Goal: Task Accomplishment & Management: Complete application form

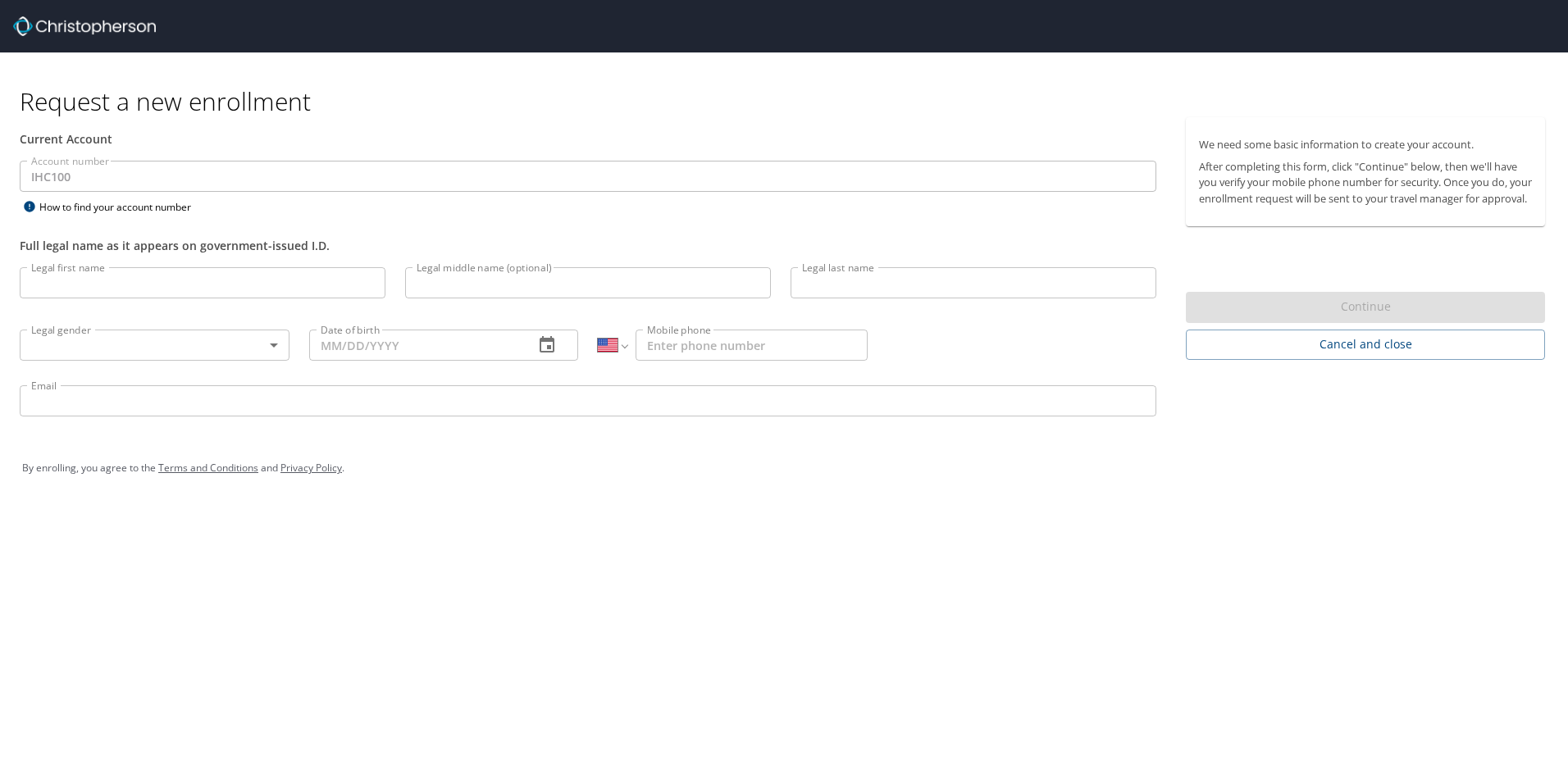
select select "US"
click at [233, 276] on input "Legal first name" at bounding box center [202, 283] width 366 height 31
type input "[PERSON_NAME]"
type input "r"
type input "[PERSON_NAME]"
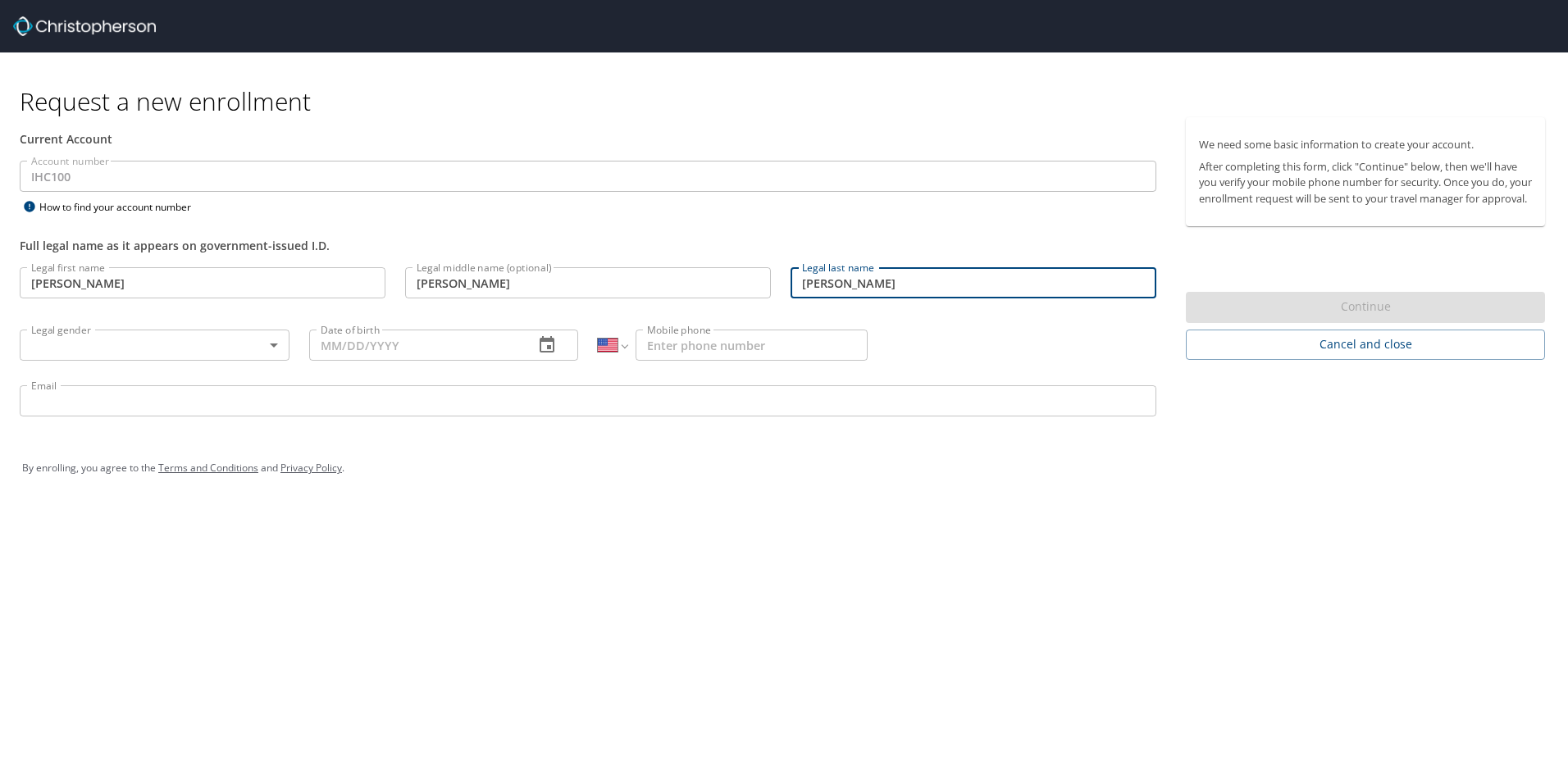
type input "[PERSON_NAME]"
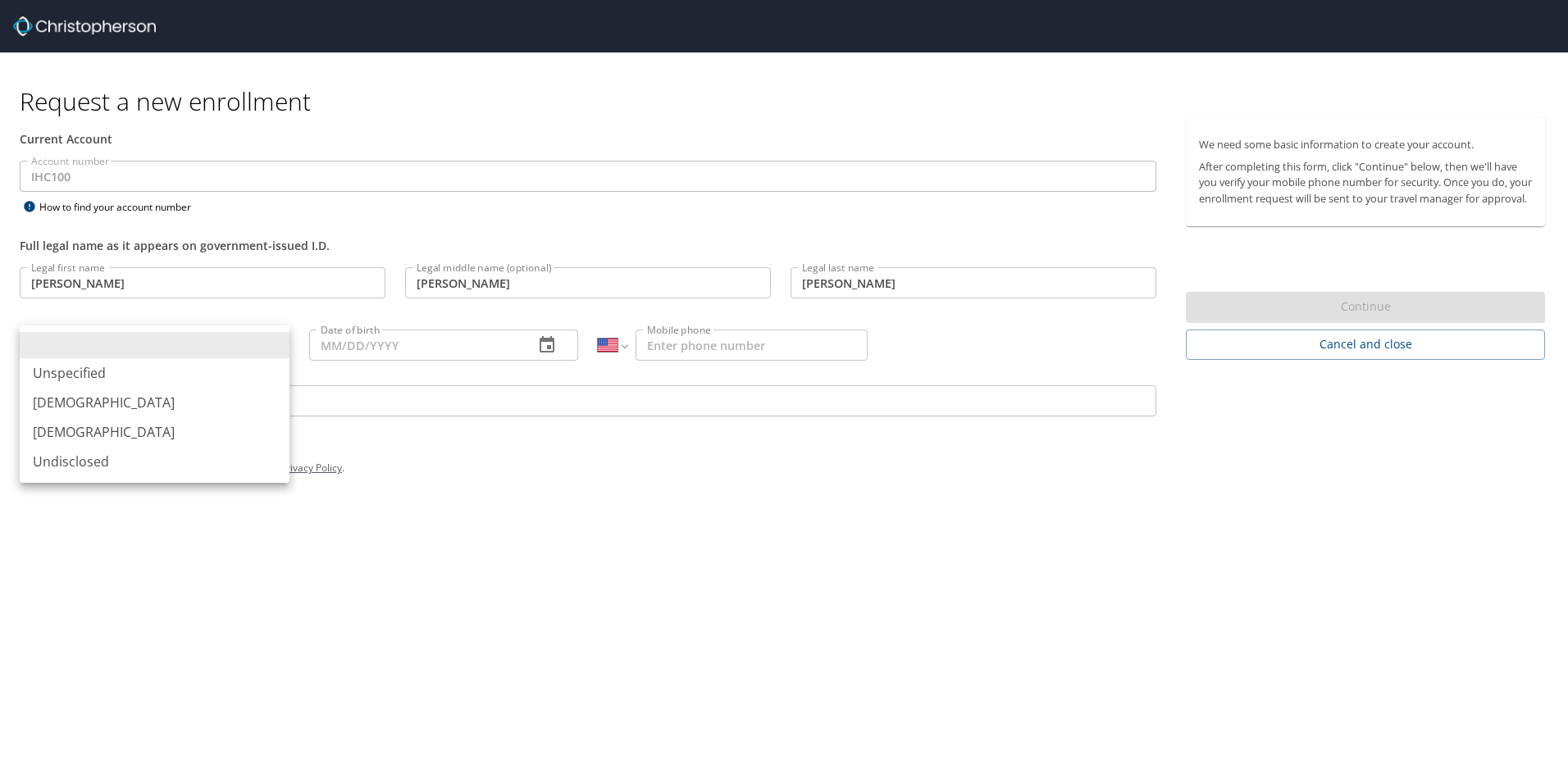
click at [268, 350] on body "Request a new enrollment Current Account Account number IHC100 Account number H…" at bounding box center [784, 382] width 1568 height 764
click at [202, 434] on li "[DEMOGRAPHIC_DATA]" at bounding box center [154, 432] width 270 height 29
type input "[DEMOGRAPHIC_DATA]"
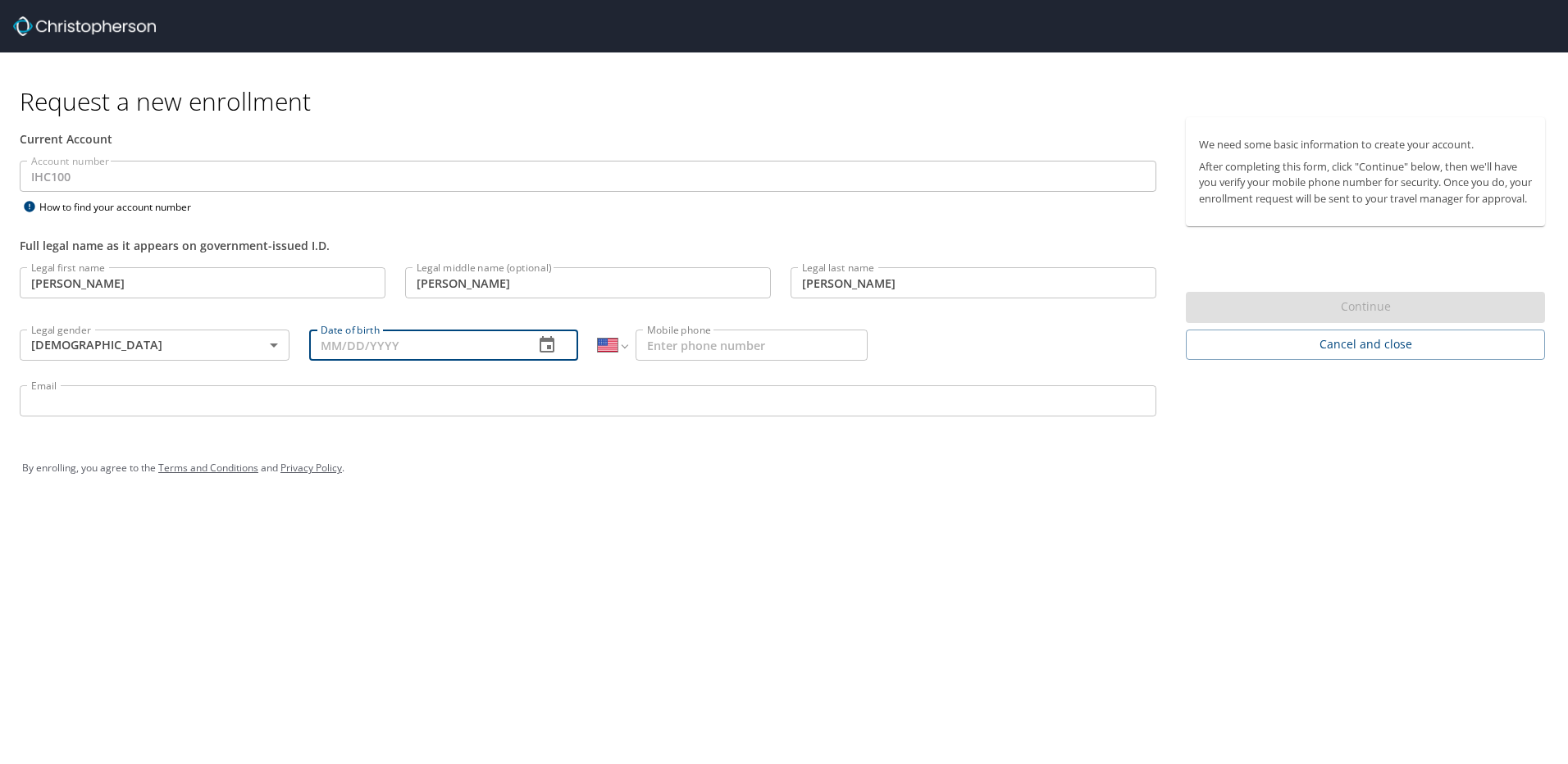
click at [410, 336] on input "Date of birth" at bounding box center [415, 345] width 213 height 31
type input "[DATE]"
type input "[PHONE_NUMBER]"
type input "[PERSON_NAME][EMAIL_ADDRESS][PERSON_NAME][DOMAIN_NAME]"
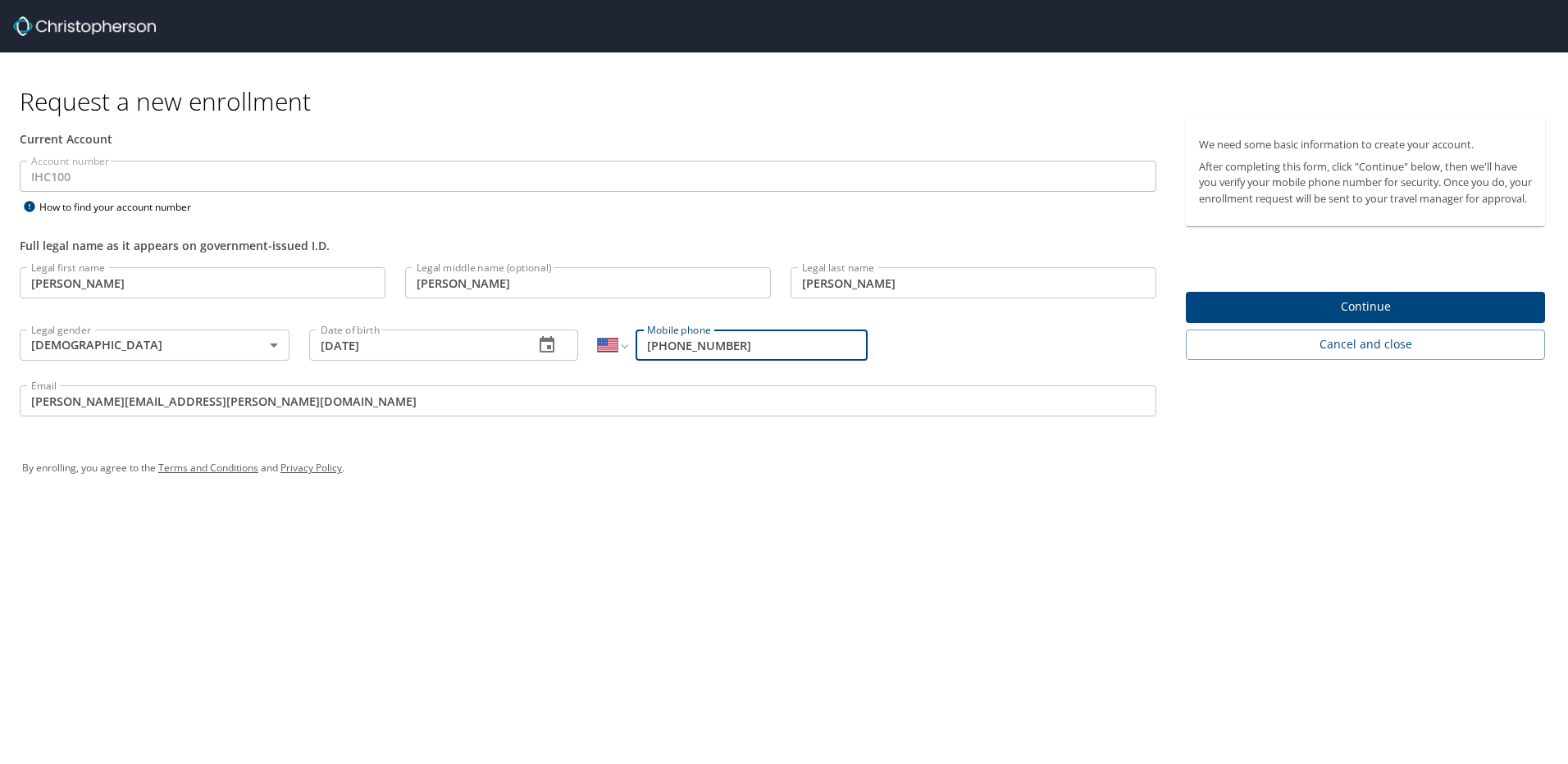
drag, startPoint x: 750, startPoint y: 344, endPoint x: 689, endPoint y: 341, distance: 61.1
click at [689, 341] on input "[PHONE_NUMBER]" at bounding box center [751, 345] width 232 height 31
click at [751, 349] on input "[PHONE_NUMBER]" at bounding box center [751, 345] width 232 height 31
click at [499, 481] on div "By enrolling, you agree to the Terms and Conditions and Privacy Policy ." at bounding box center [784, 469] width 1523 height 41
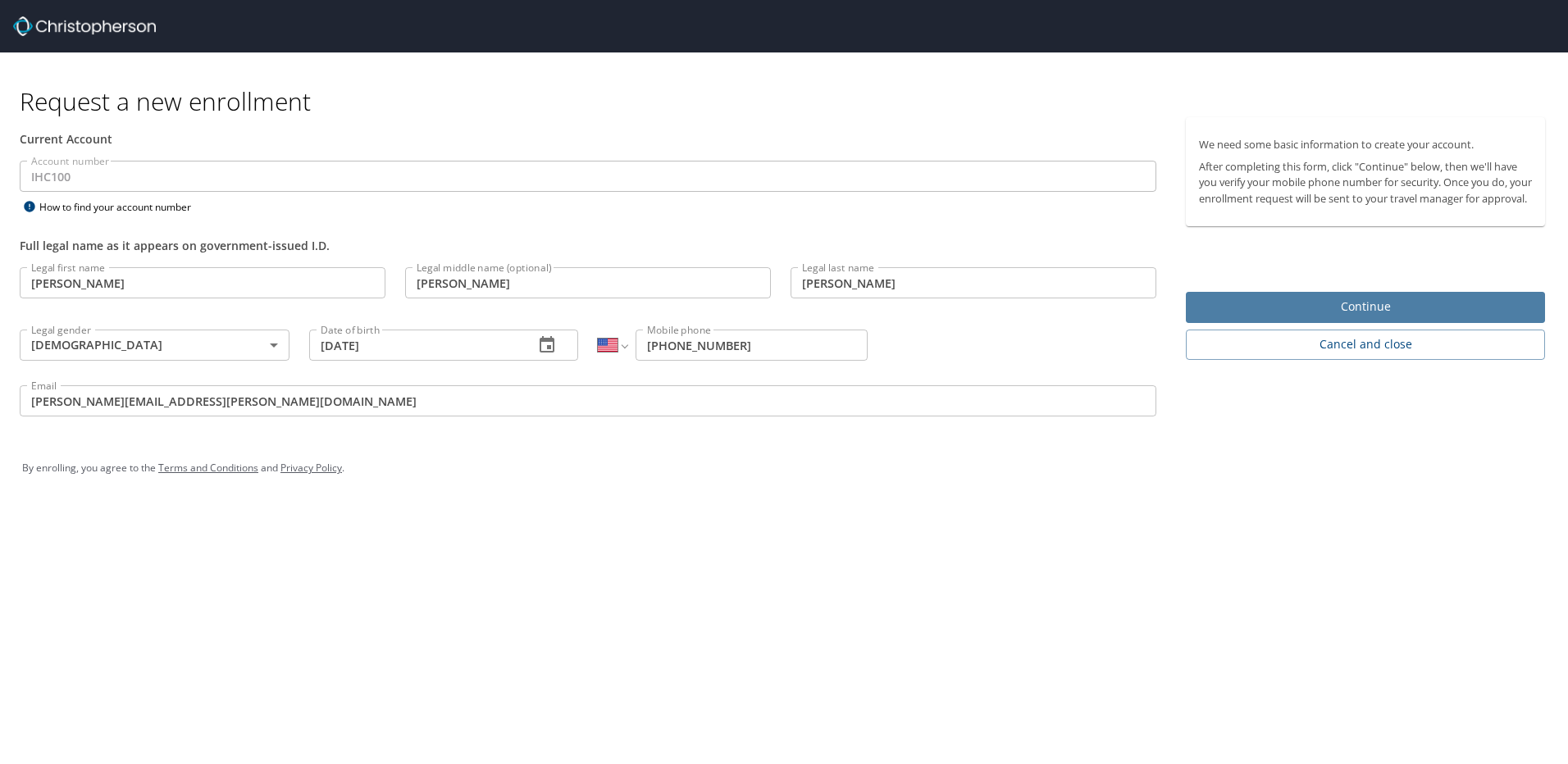
click at [1366, 317] on span "Continue" at bounding box center [1366, 307] width 333 height 21
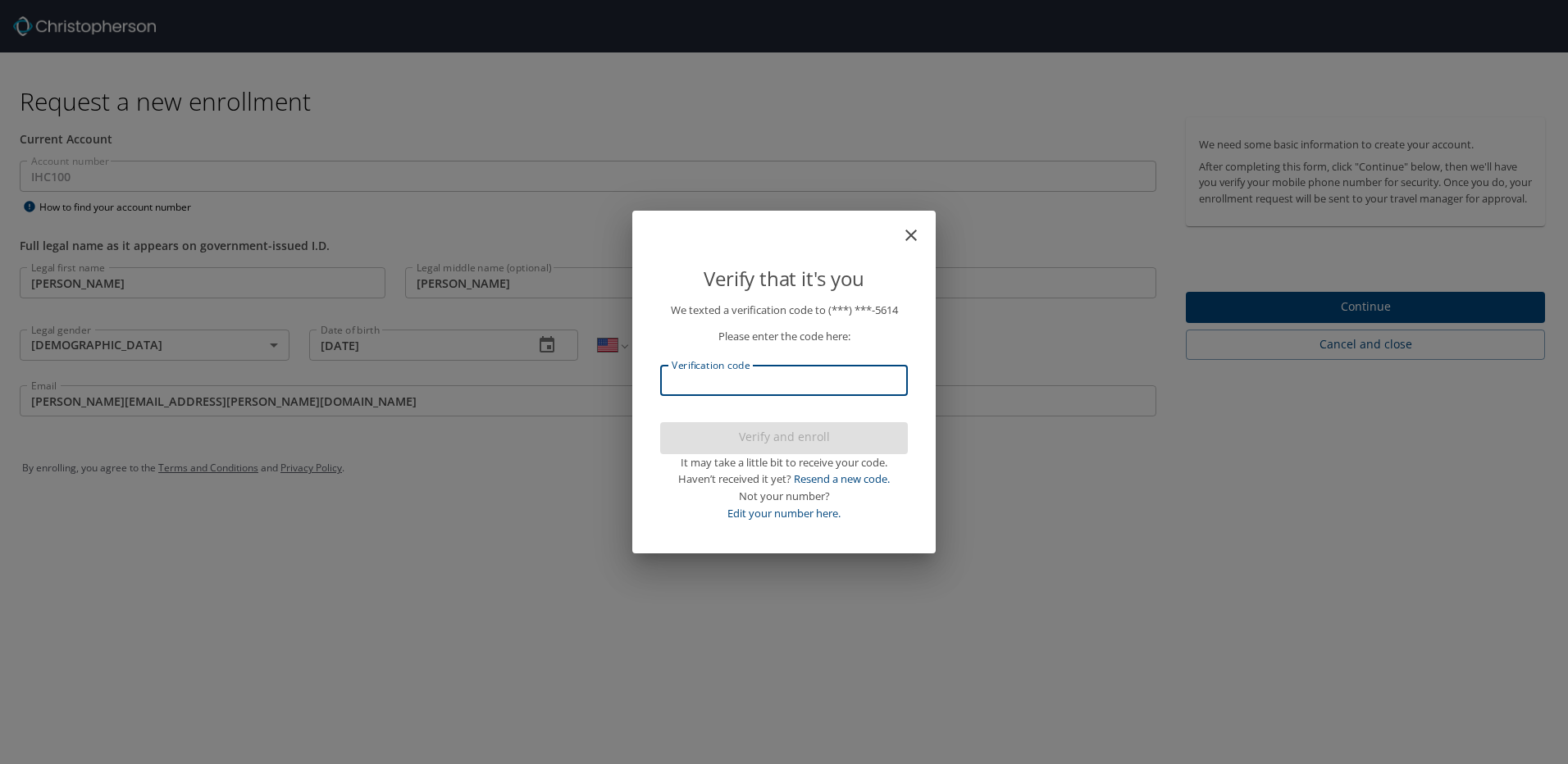
click at [751, 376] on input "Verification code" at bounding box center [783, 381] width 247 height 31
type input "436306"
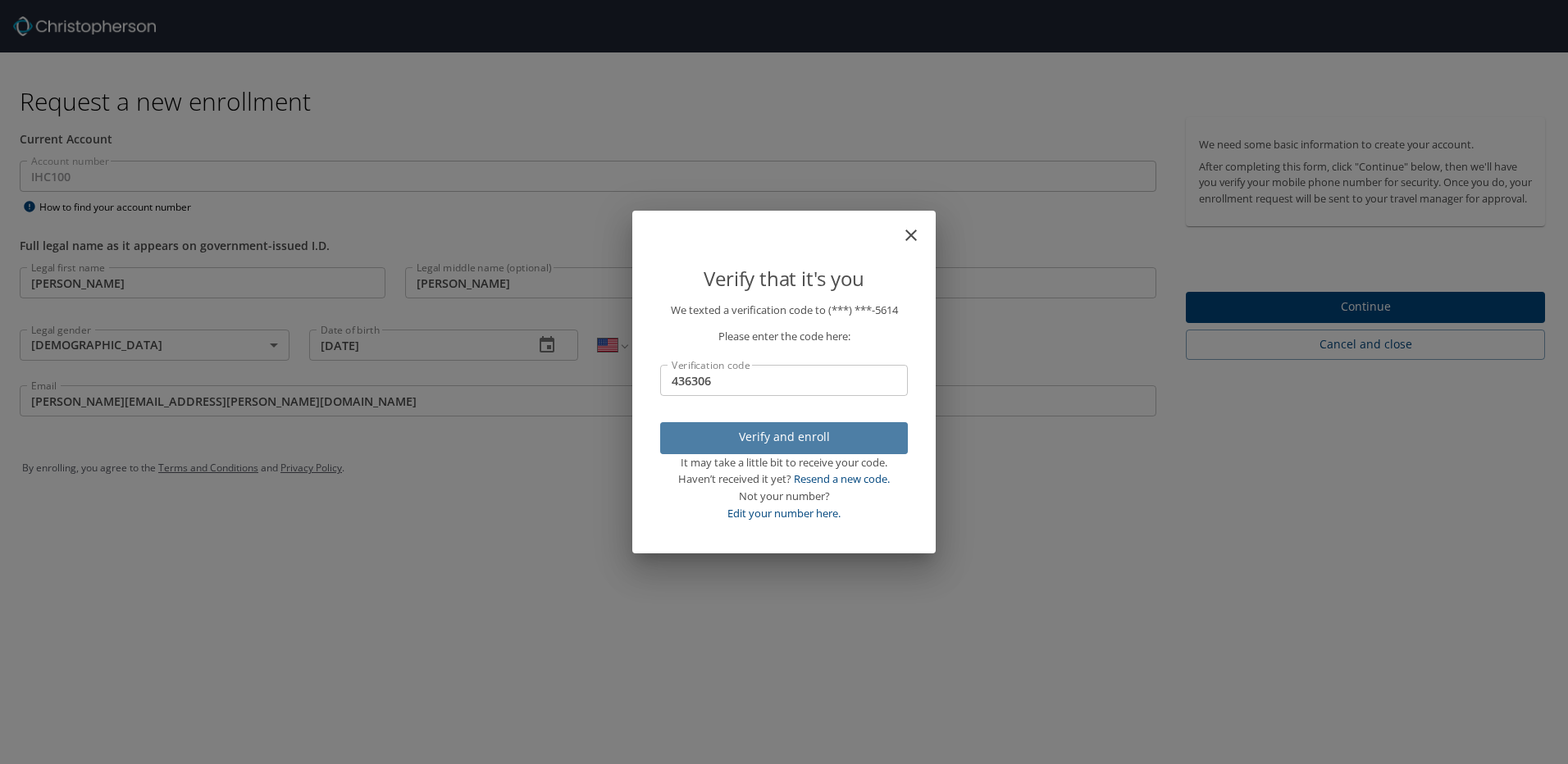
click at [793, 441] on span "Verify and enroll" at bounding box center [783, 438] width 221 height 21
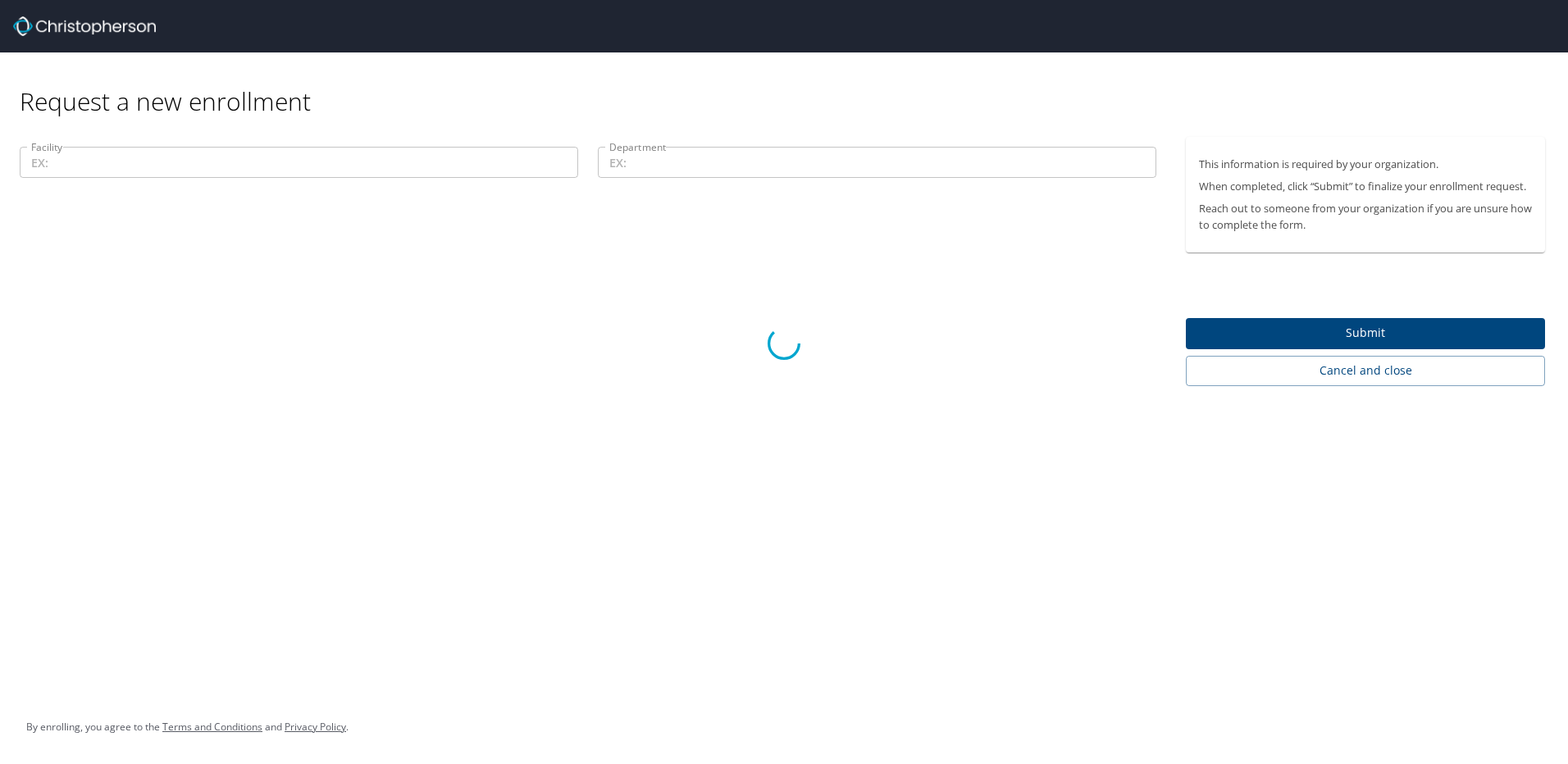
click at [115, 168] on div at bounding box center [784, 344] width 1568 height 841
click at [635, 146] on div at bounding box center [784, 344] width 1568 height 841
click at [635, 153] on div at bounding box center [784, 344] width 1568 height 841
click at [771, 382] on div at bounding box center [784, 344] width 1568 height 841
click at [994, 332] on div at bounding box center [784, 344] width 1568 height 841
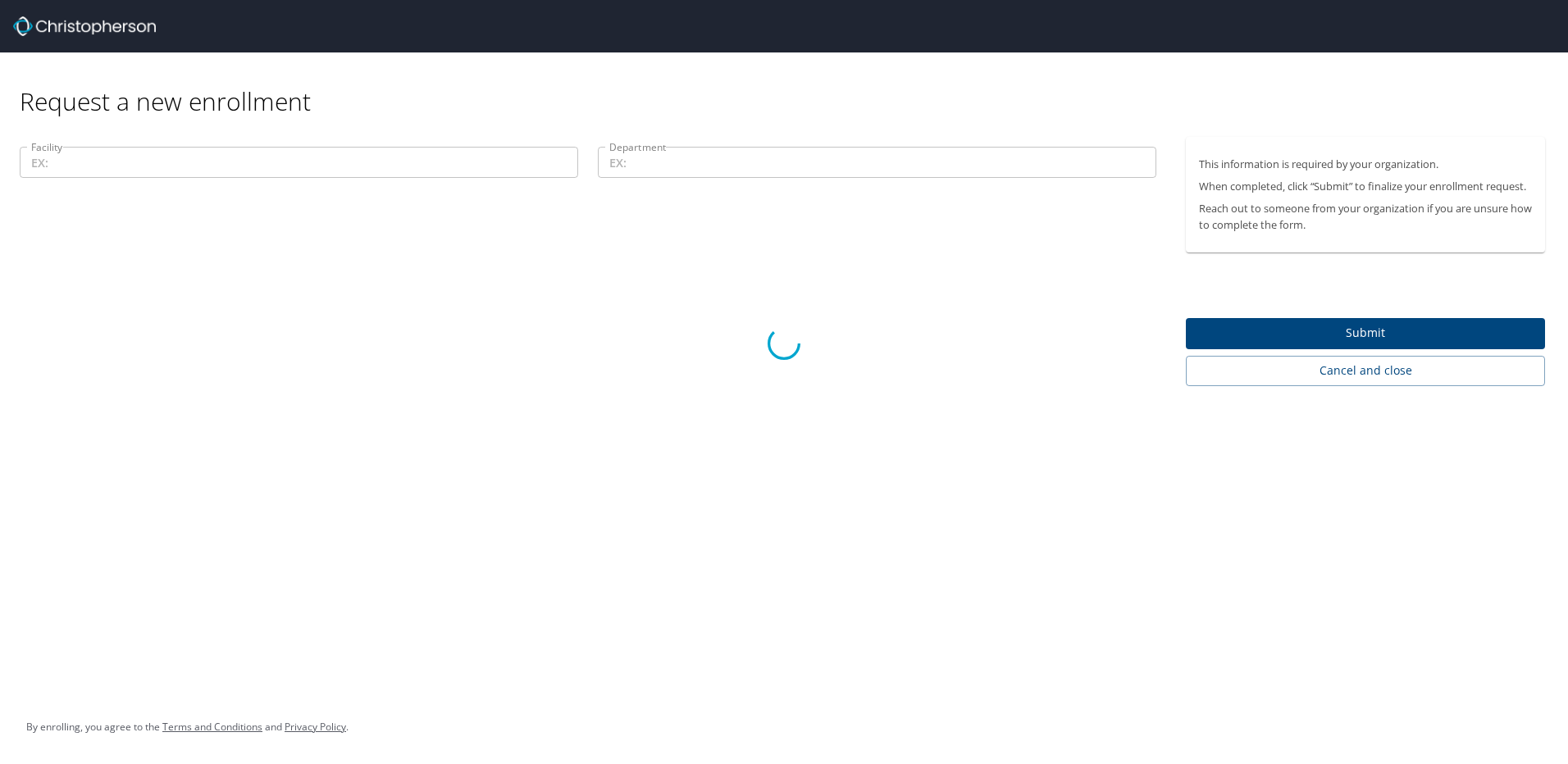
click at [1352, 379] on div at bounding box center [784, 344] width 1568 height 841
click at [1351, 372] on div at bounding box center [784, 344] width 1568 height 841
click at [588, 211] on div at bounding box center [784, 344] width 1568 height 841
click at [683, 347] on div at bounding box center [784, 344] width 1568 height 841
drag, startPoint x: 768, startPoint y: 338, endPoint x: 684, endPoint y: 356, distance: 85.9
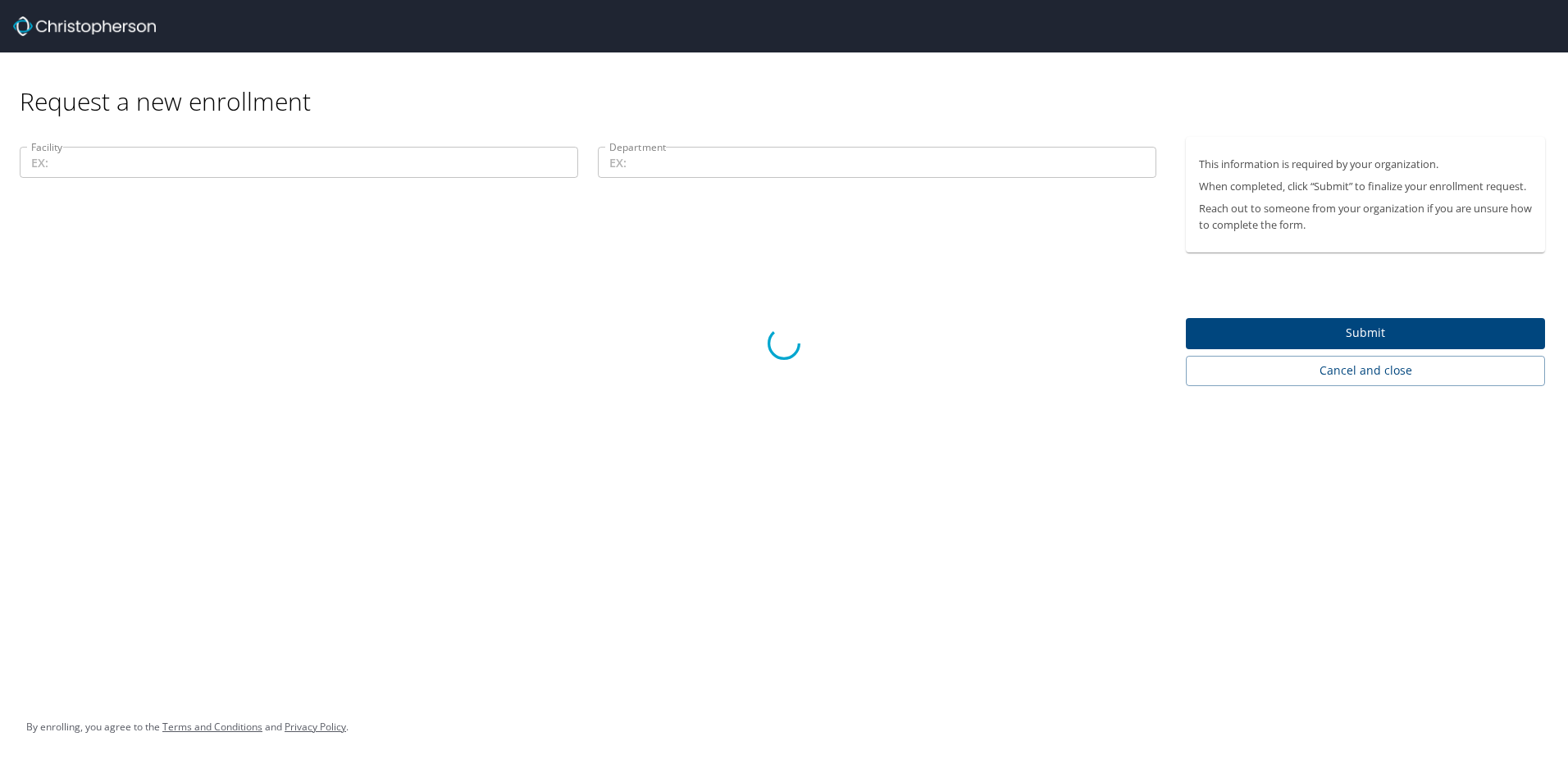
click at [684, 356] on div at bounding box center [784, 344] width 1568 height 841
click at [1260, 221] on div at bounding box center [784, 344] width 1568 height 841
click at [660, 212] on div at bounding box center [784, 344] width 1568 height 841
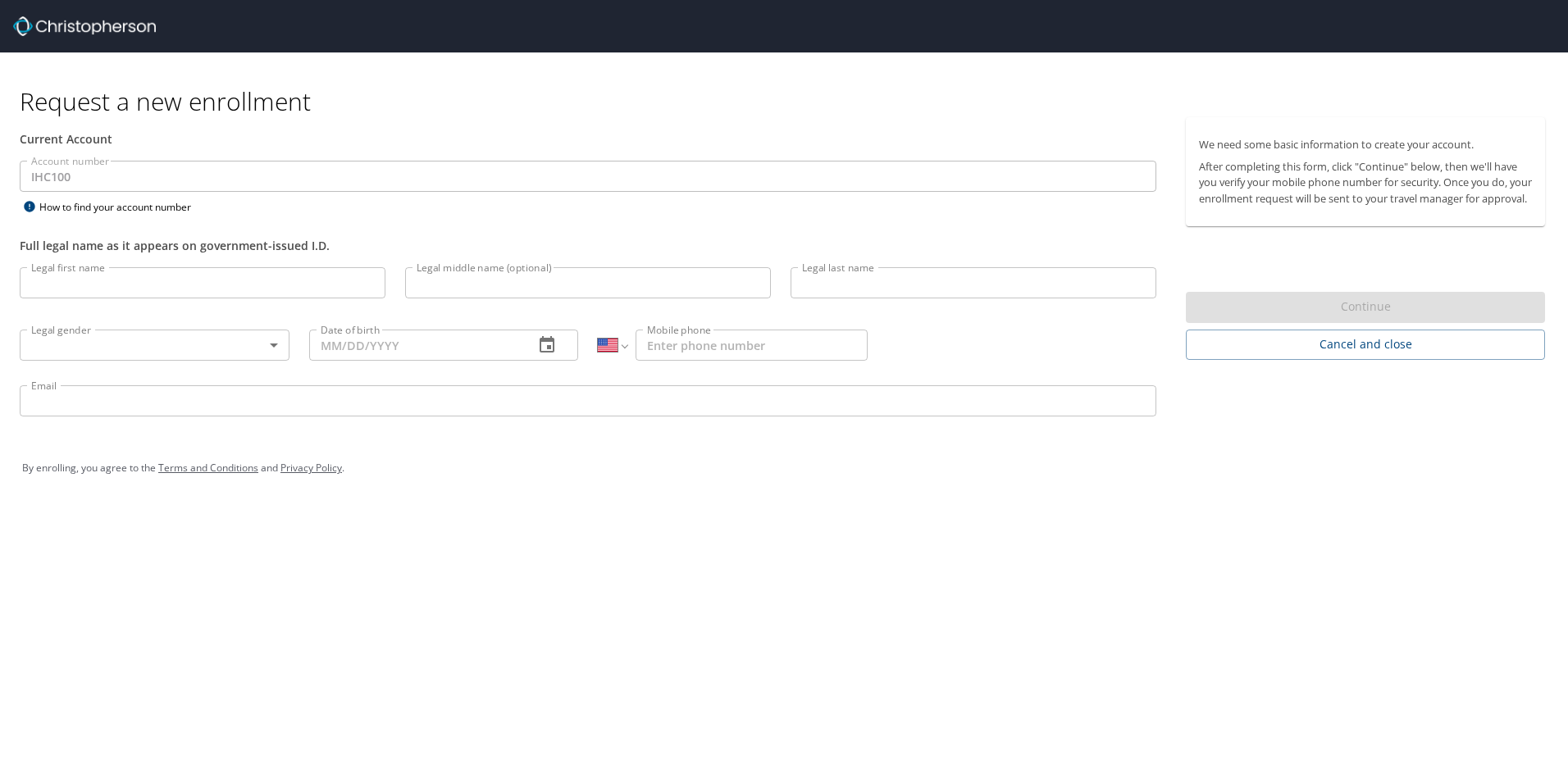
select select "US"
click at [195, 286] on input "Legal first name" at bounding box center [202, 283] width 366 height 31
type input "[PERSON_NAME]"
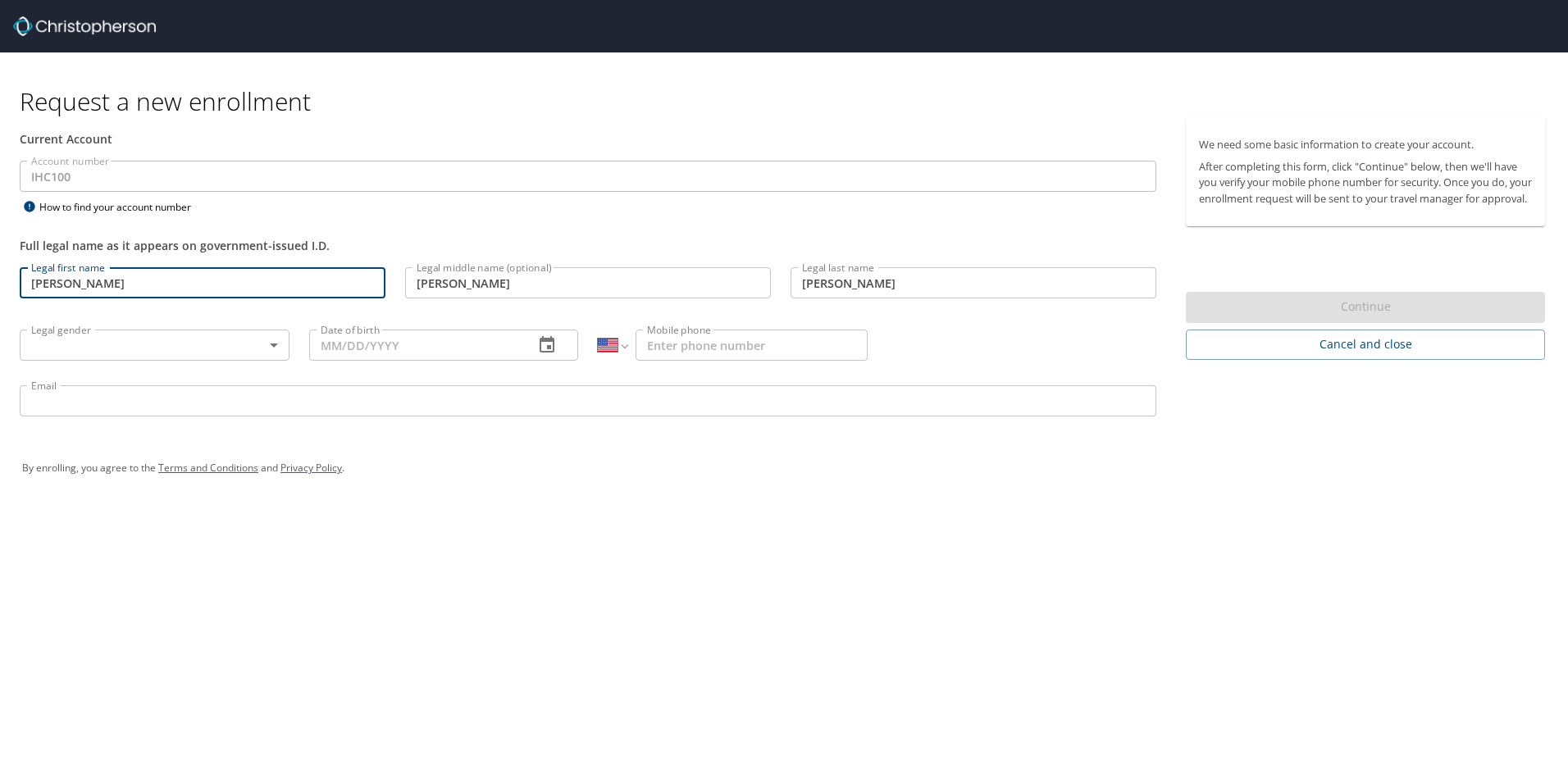
type input "[DATE]"
type input "[PHONE_NUMBER]"
type input "[PERSON_NAME][EMAIL_ADDRESS][PERSON_NAME][DOMAIN_NAME]"
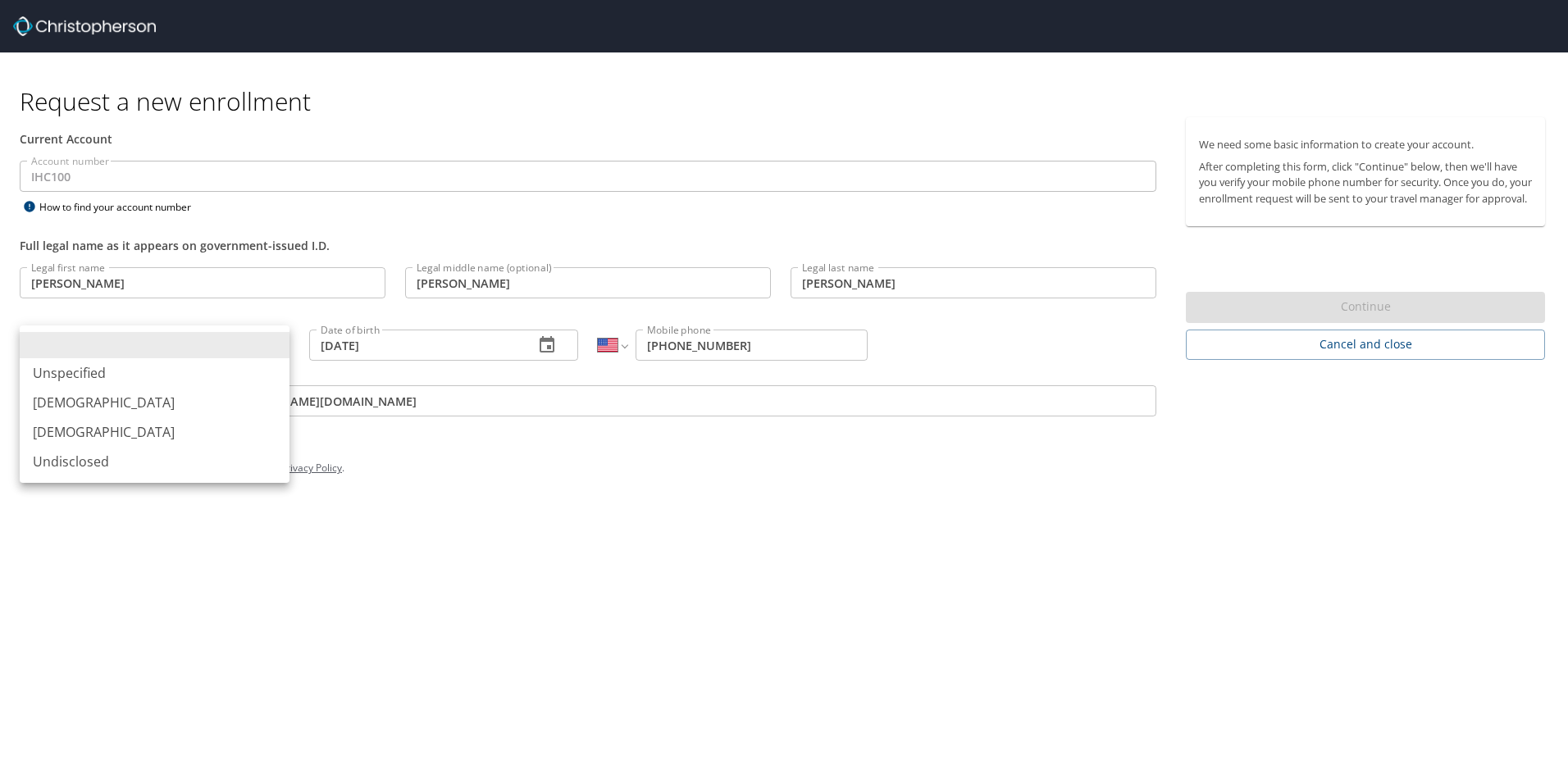
click at [264, 353] on body "Request a new enrollment Current Account Account number IHC100 Account number H…" at bounding box center [784, 382] width 1568 height 764
click at [180, 431] on li "[DEMOGRAPHIC_DATA]" at bounding box center [154, 432] width 270 height 29
type input "[DEMOGRAPHIC_DATA]"
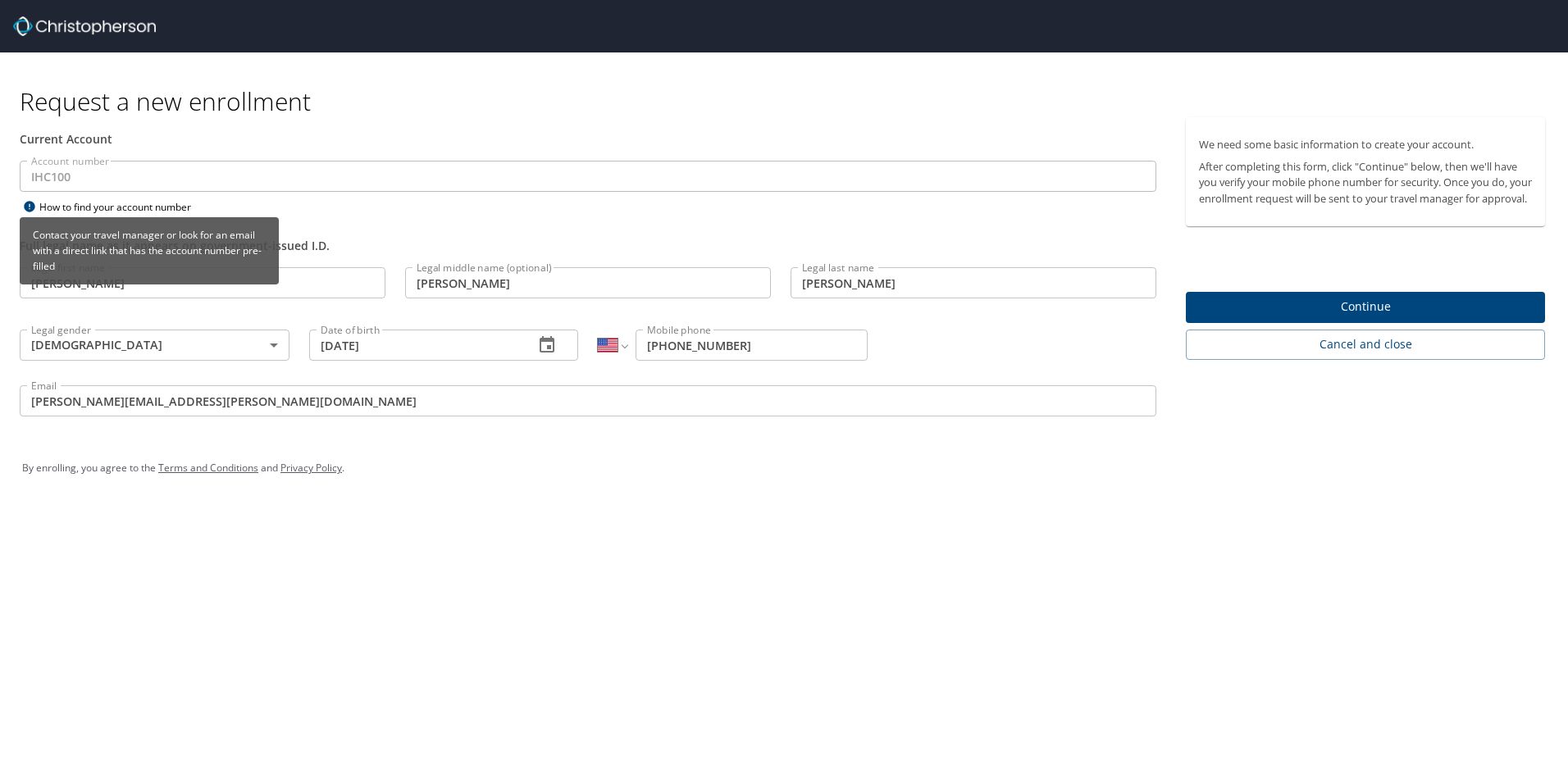
click at [65, 206] on div "How to find your account number" at bounding box center [122, 207] width 205 height 21
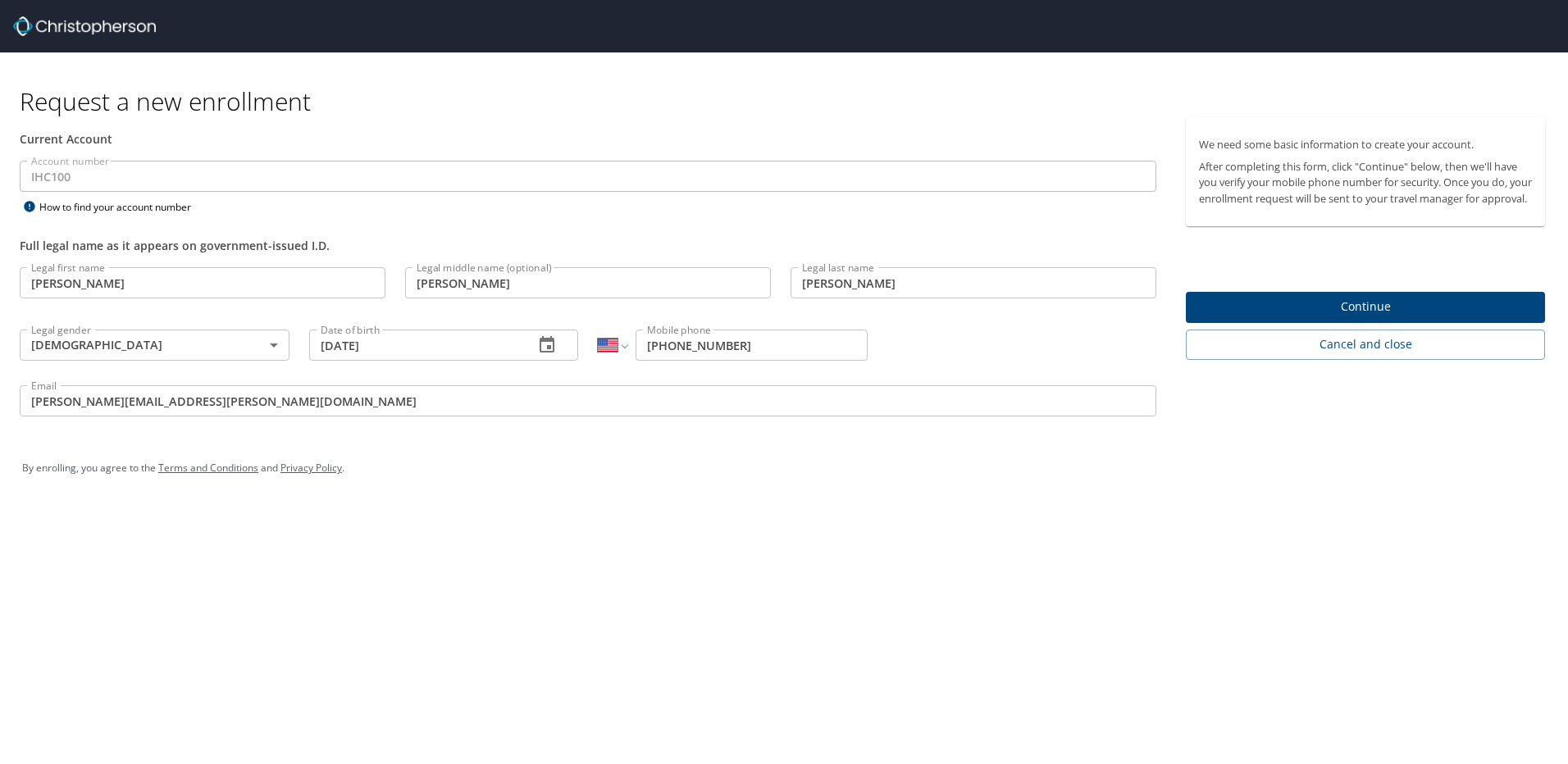
click at [1315, 317] on span "Continue" at bounding box center [1366, 307] width 333 height 21
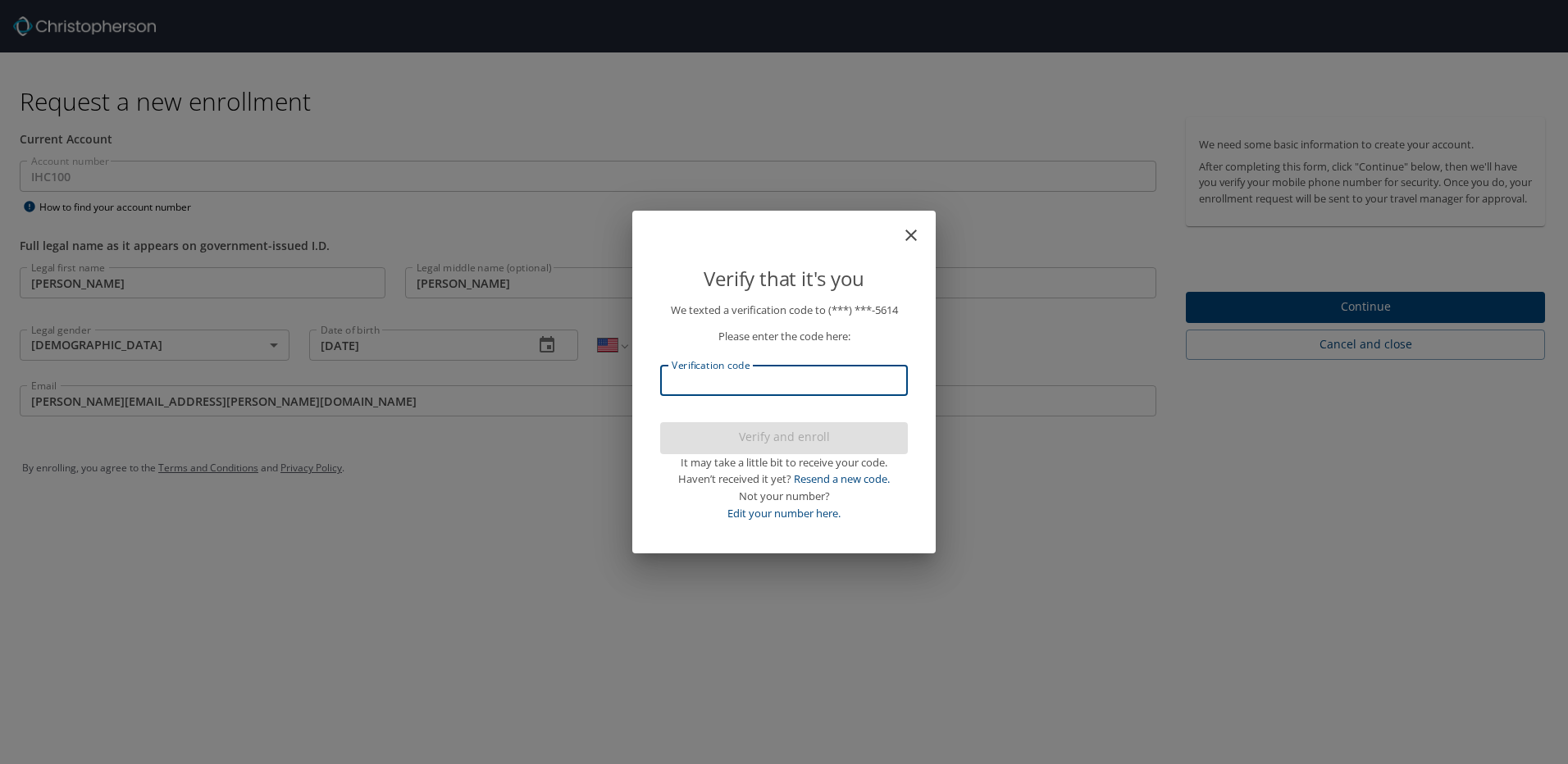
click at [826, 379] on input "Verification code" at bounding box center [783, 381] width 247 height 31
type input "2"
type input "367634"
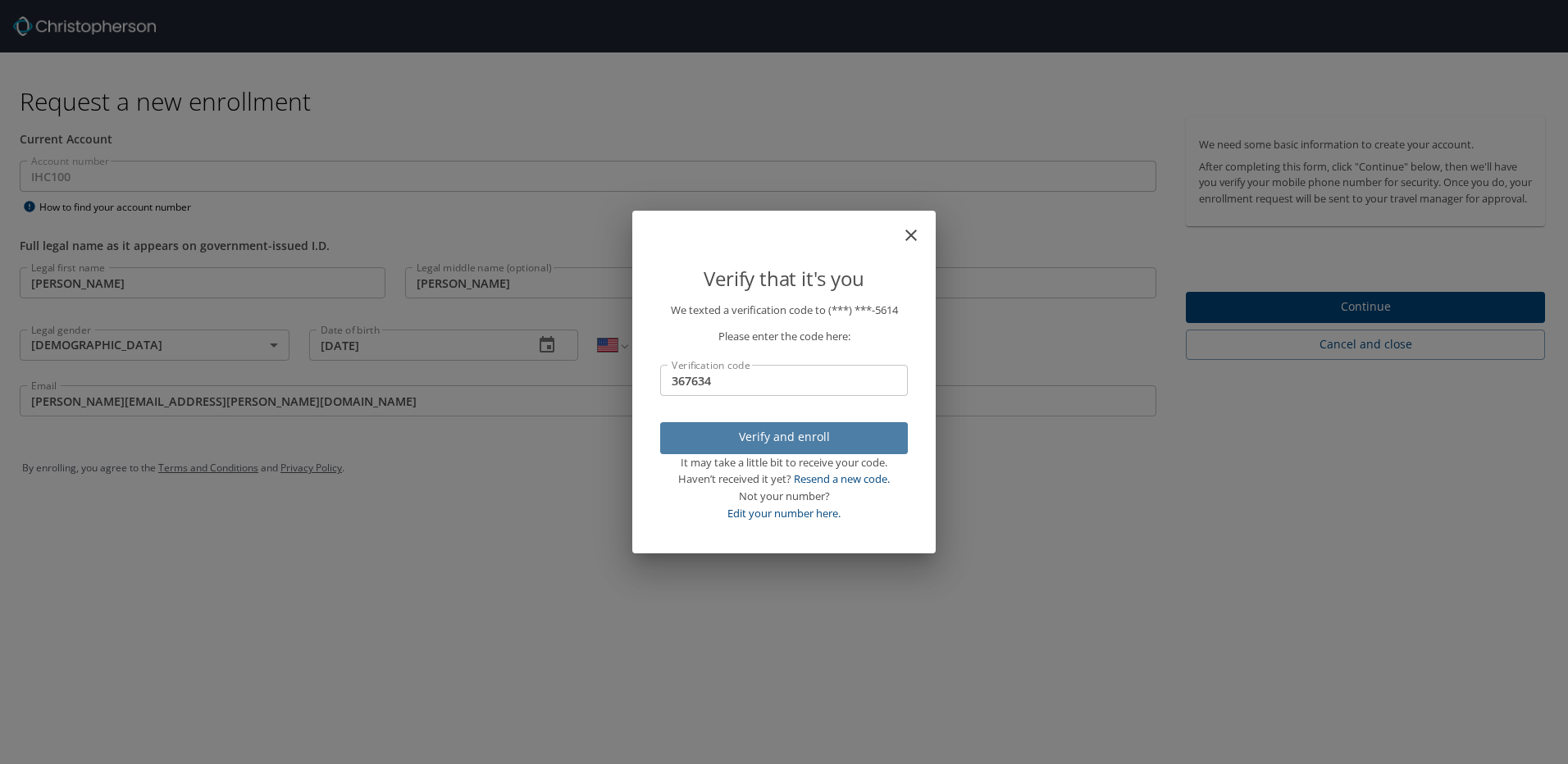
click at [789, 438] on span "Verify and enroll" at bounding box center [783, 438] width 221 height 21
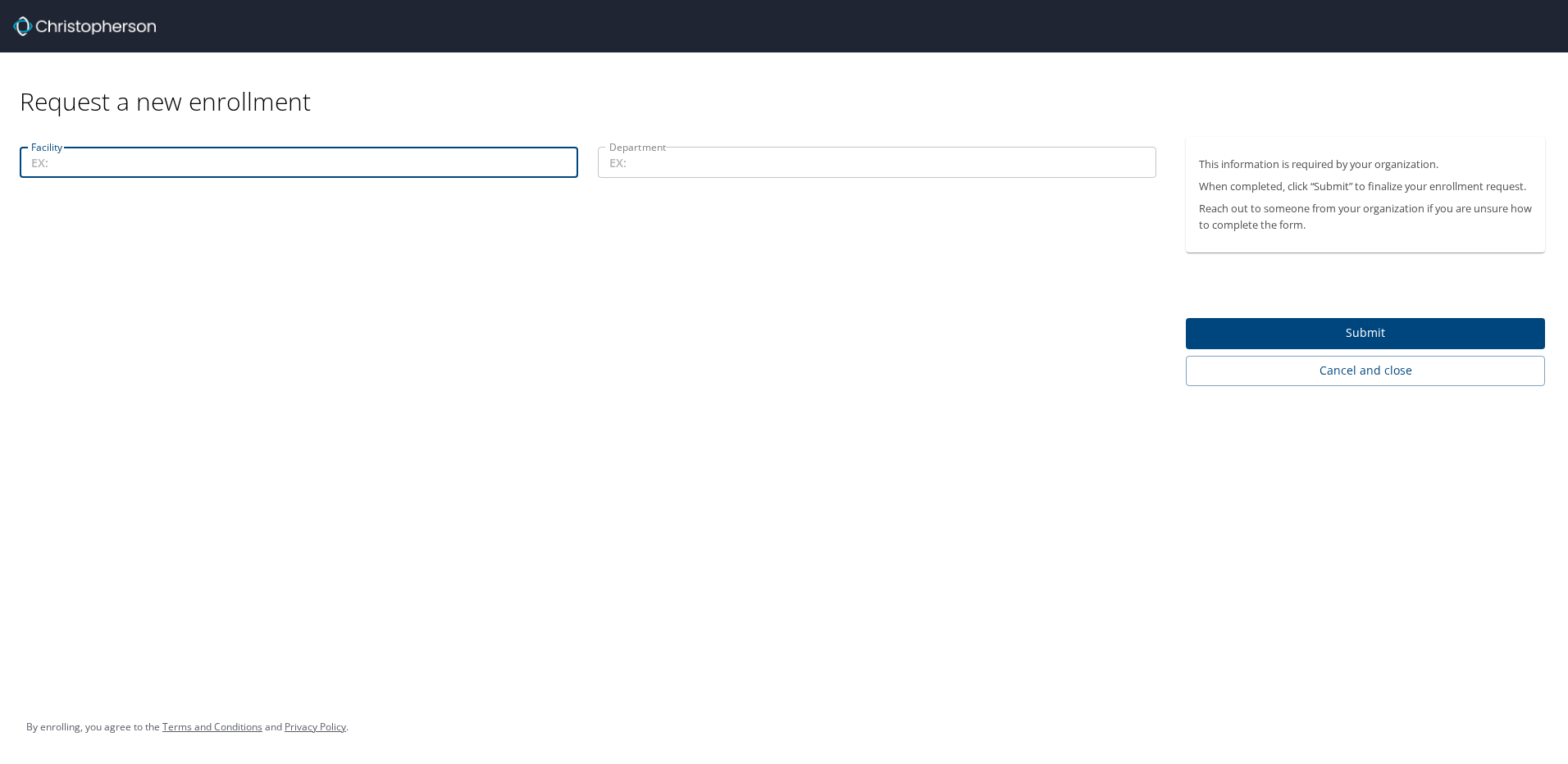
click at [103, 155] on input "Facility" at bounding box center [299, 162] width 558 height 31
click at [182, 158] on input "Facility" at bounding box center [299, 162] width 558 height 31
type input "N"
type input "I"
click at [654, 162] on input "Department" at bounding box center [877, 162] width 558 height 31
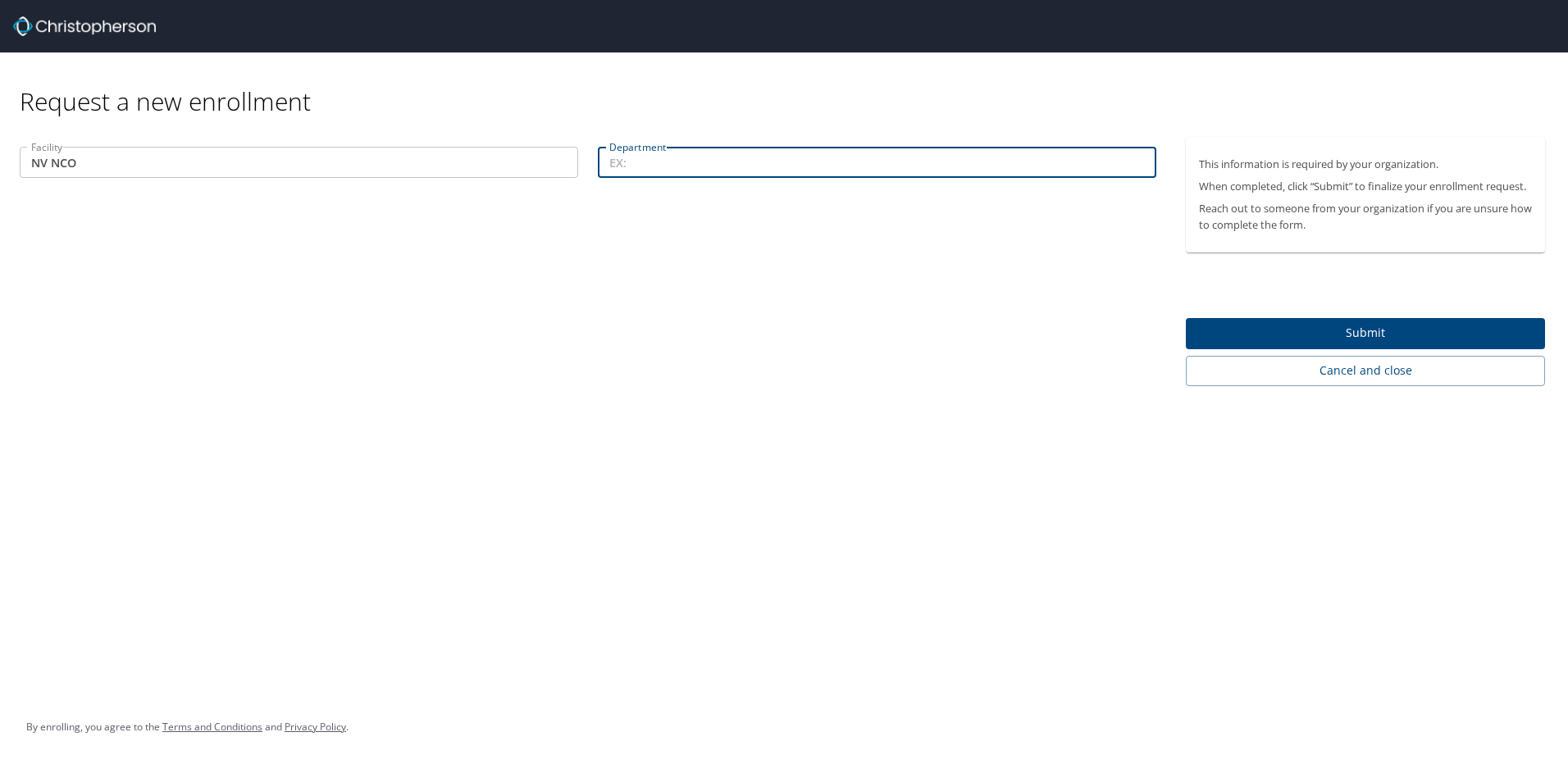
click at [106, 159] on input "NV NCO" at bounding box center [299, 162] width 558 height 31
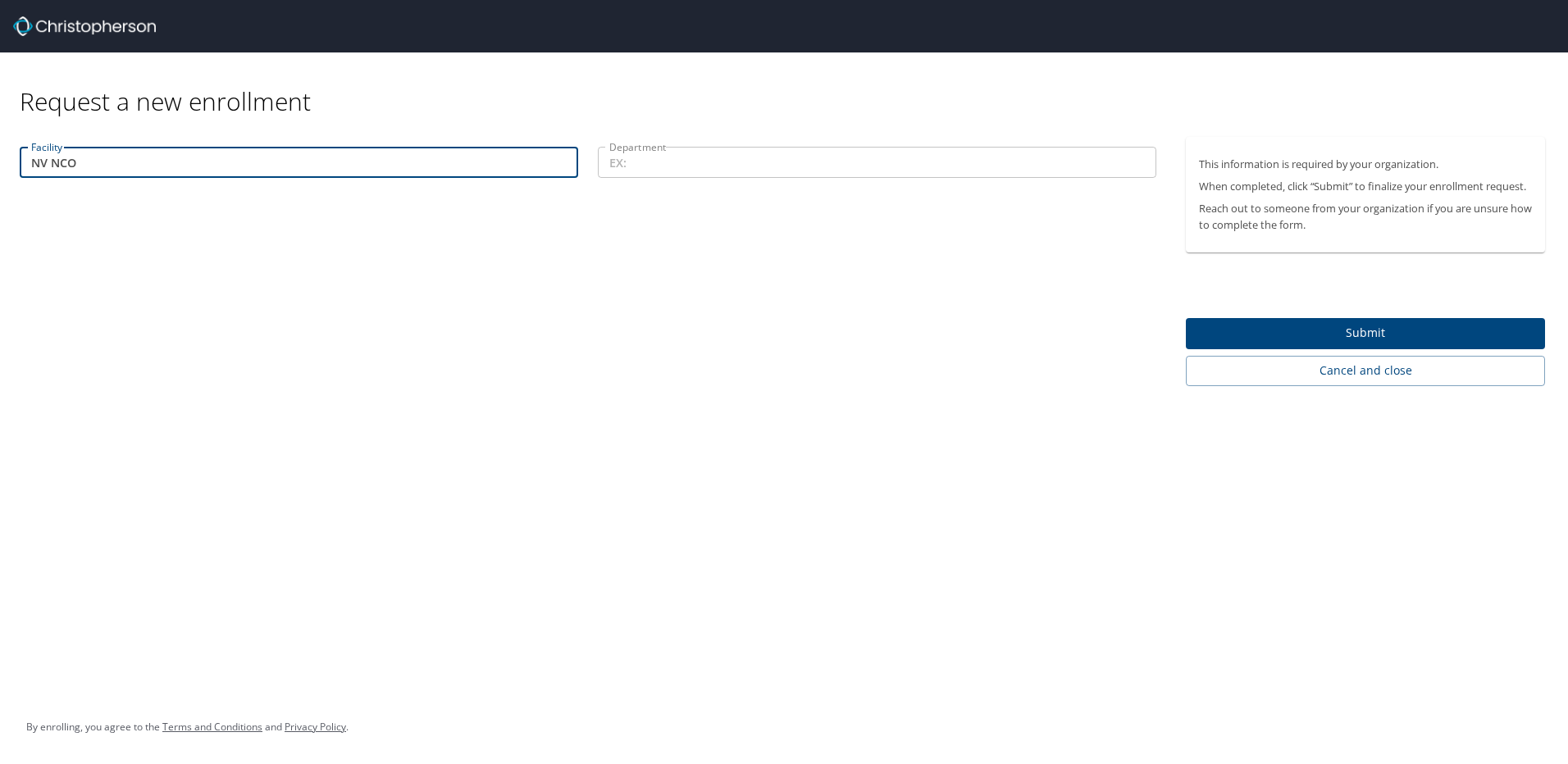
click at [110, 165] on input "NV NCO" at bounding box center [299, 162] width 558 height 31
type input "[US_STATE] Central Office"
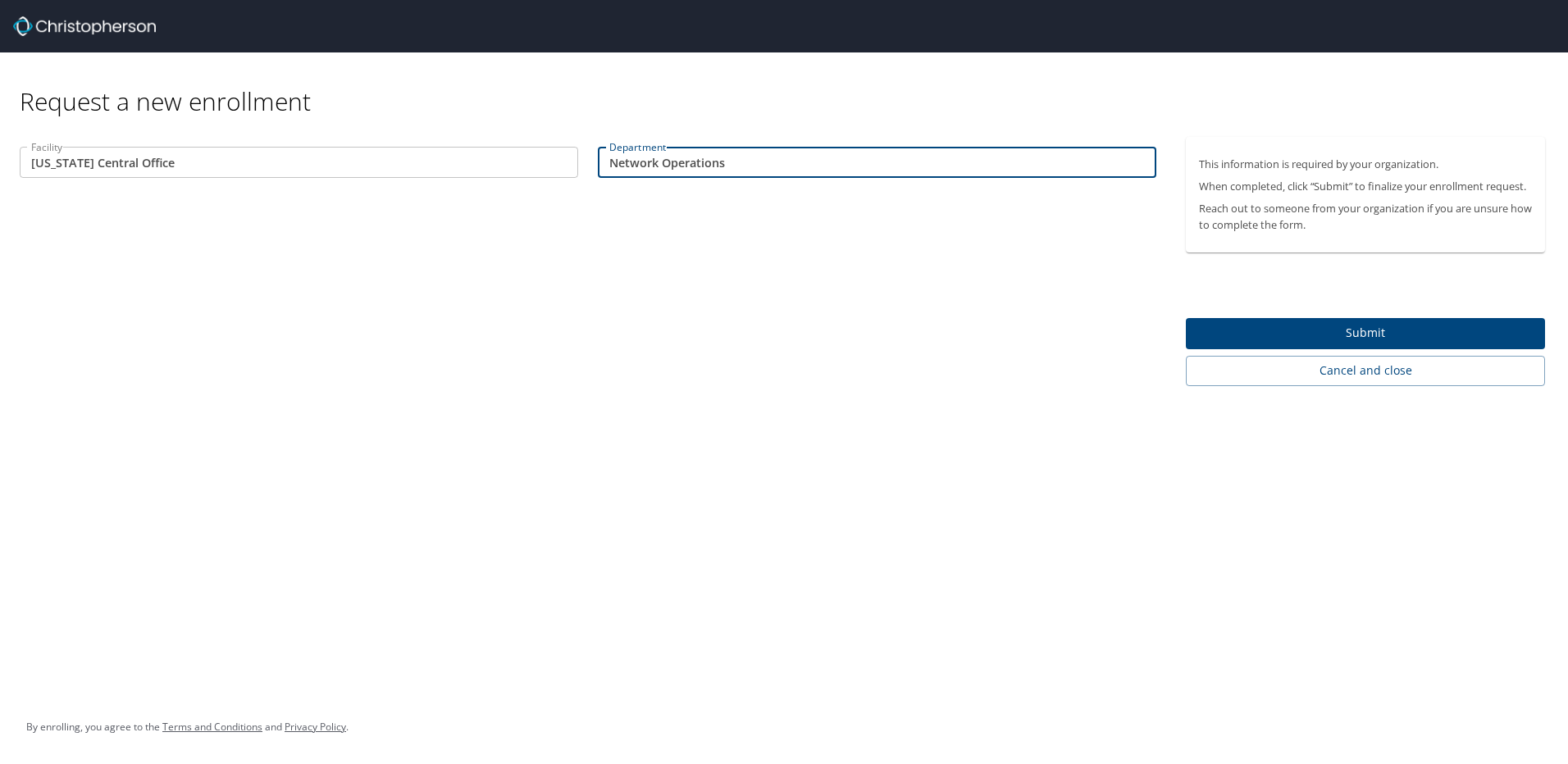
type input "Network Operations"
click at [1357, 326] on span "Submit" at bounding box center [1366, 333] width 333 height 21
